Goal: Find specific page/section: Find specific page/section

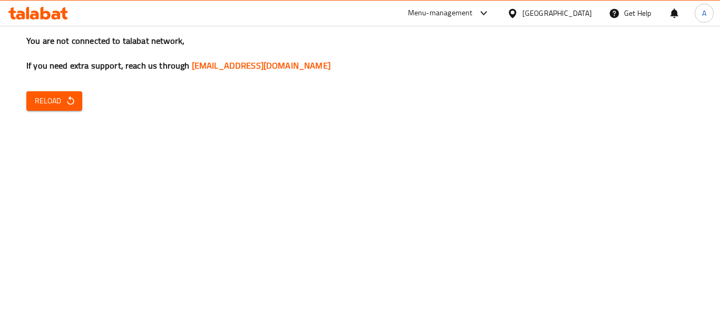
click at [57, 98] on span "Reload" at bounding box center [54, 100] width 39 height 13
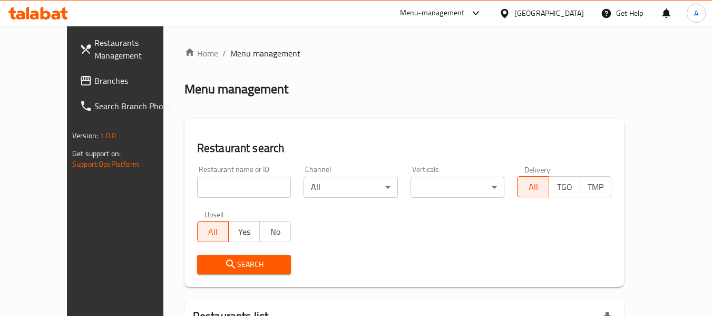
click at [248, 186] on input "search" at bounding box center [244, 187] width 94 height 21
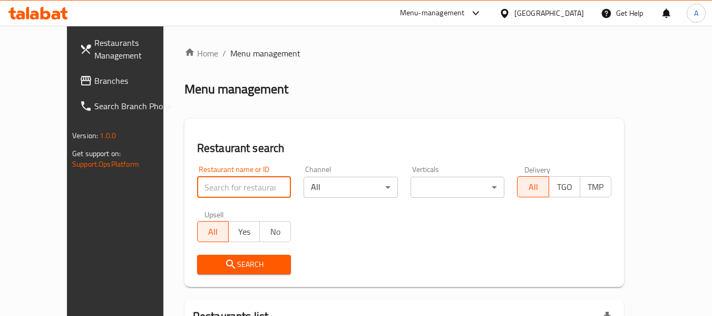
click at [94, 86] on span "Branches" at bounding box center [135, 80] width 83 height 13
